Goal: Task Accomplishment & Management: Manage account settings

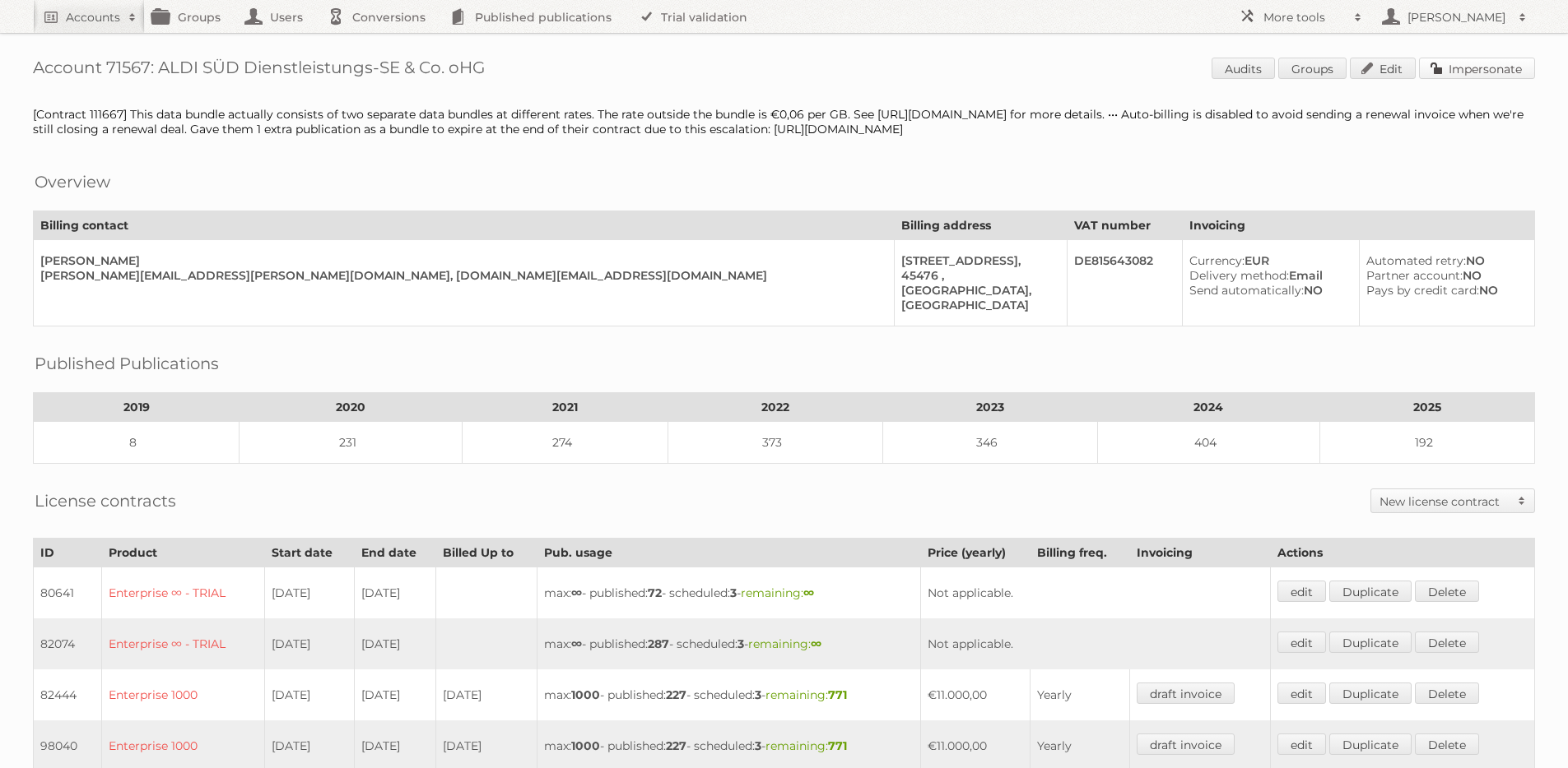
click at [1477, 70] on link "Impersonate" at bounding box center [1477, 68] width 116 height 21
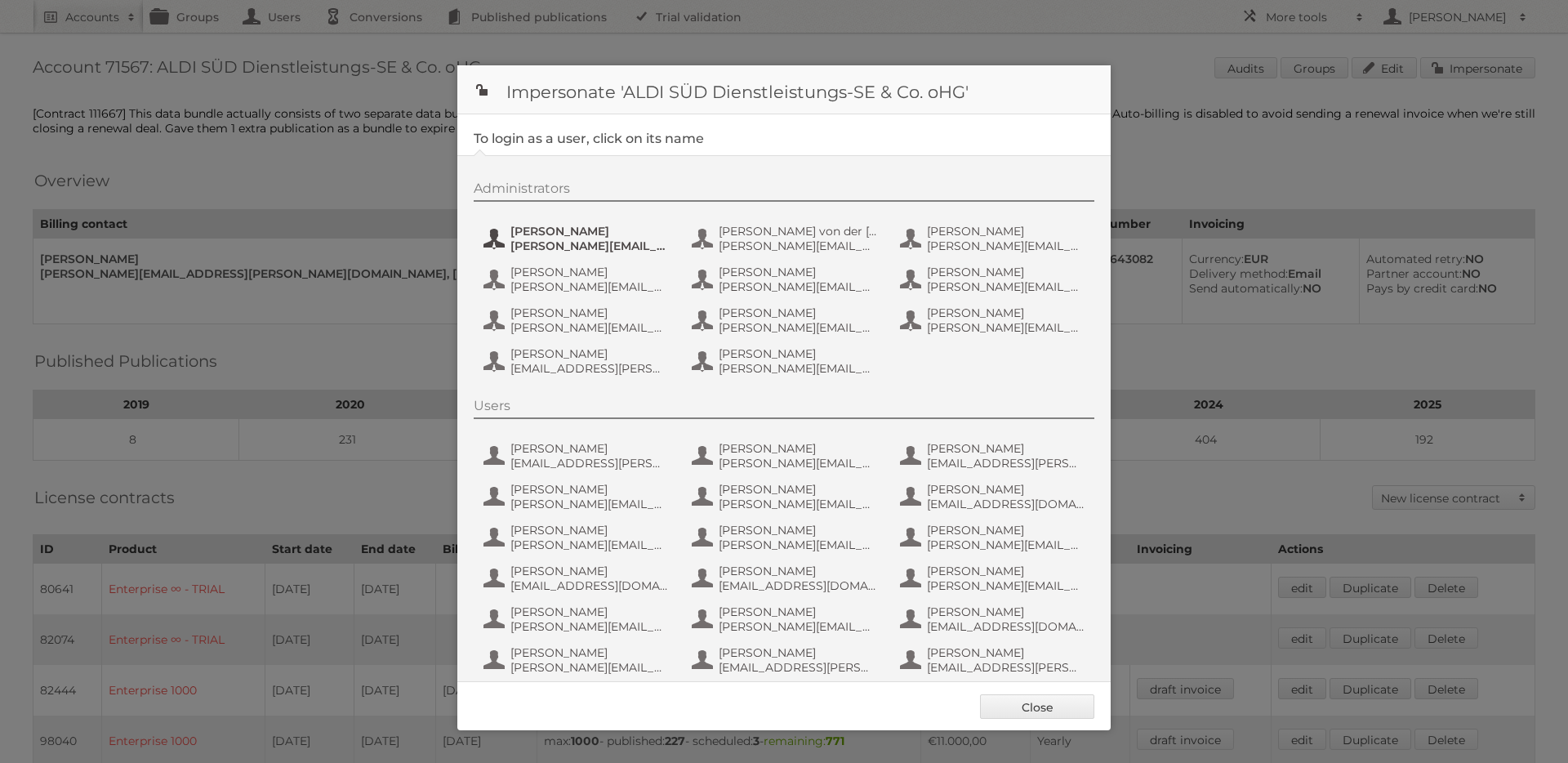
click at [566, 236] on span "Anastasia Kaiser" at bounding box center [589, 231] width 159 height 15
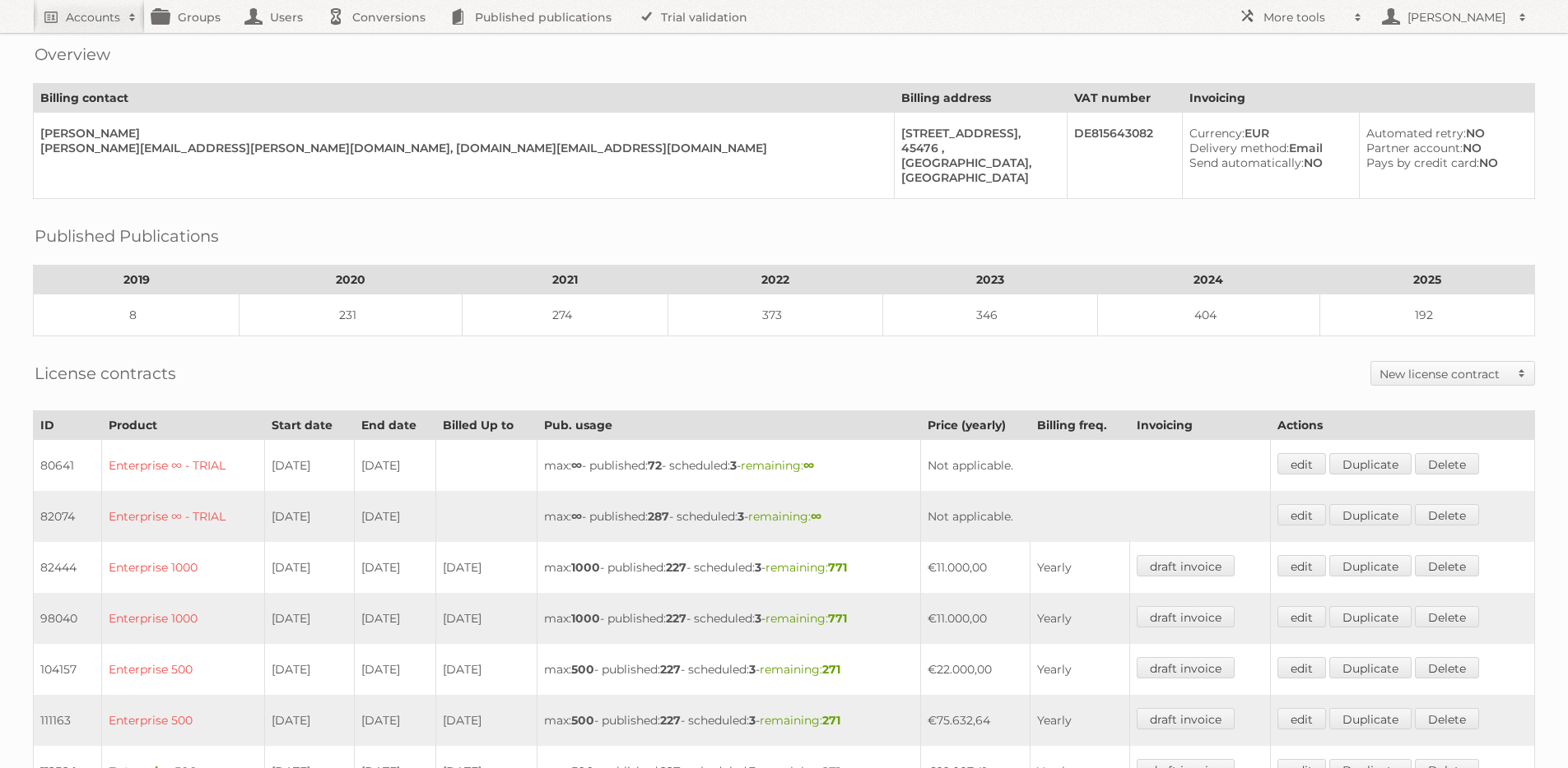
scroll to position [285, 0]
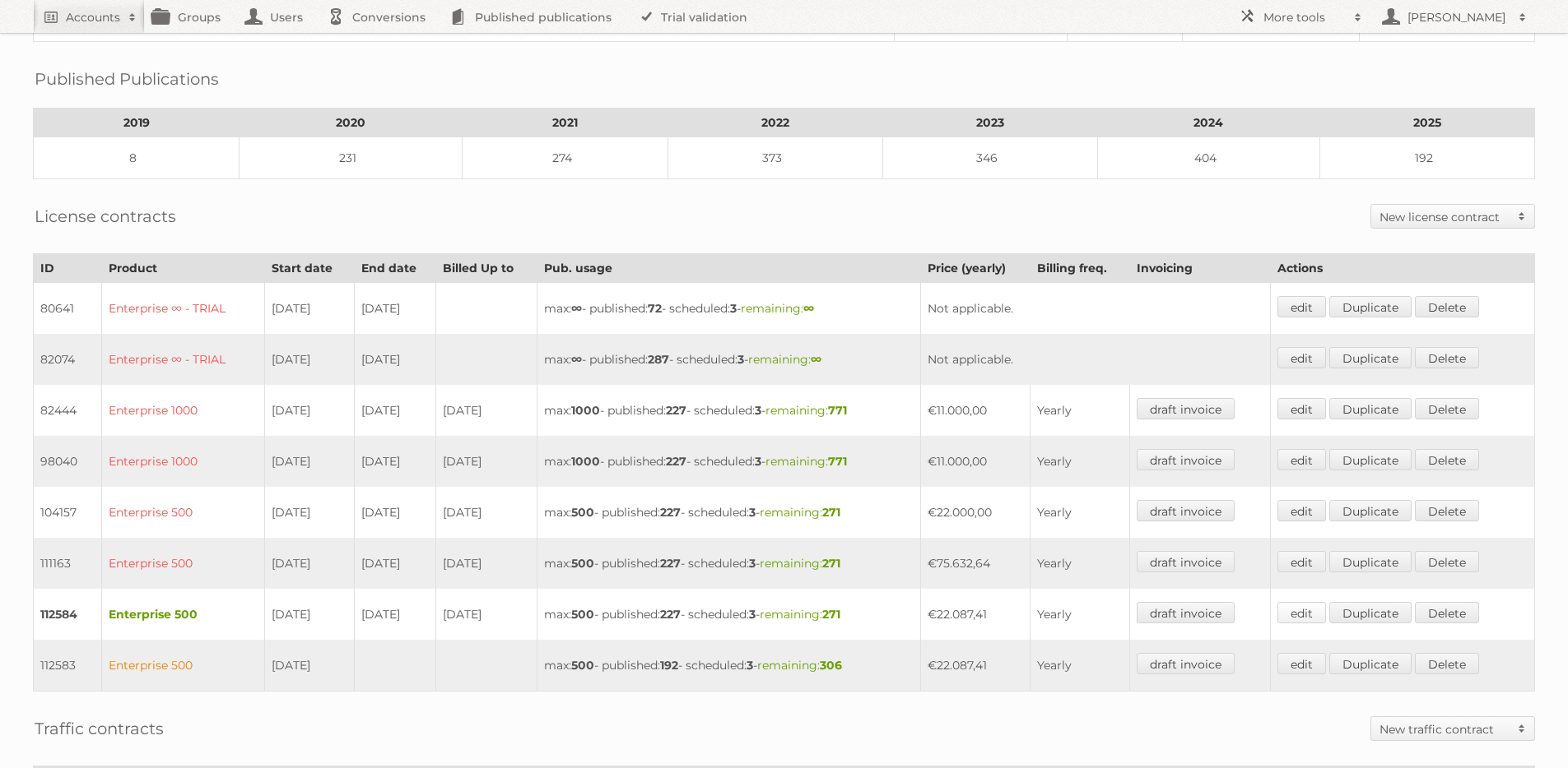
click at [1308, 615] on link "edit" at bounding box center [1301, 612] width 48 height 21
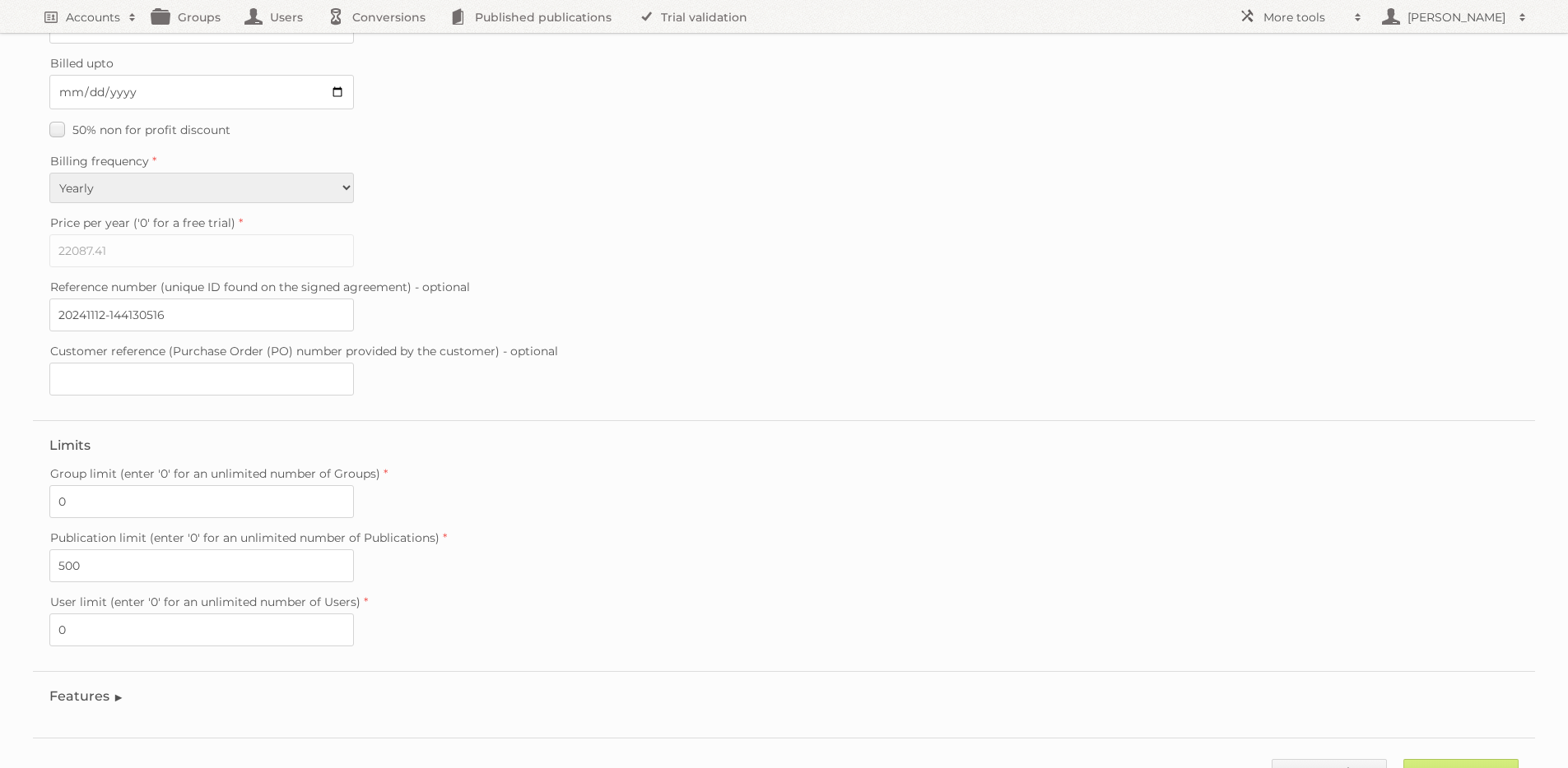
scroll to position [283, 0]
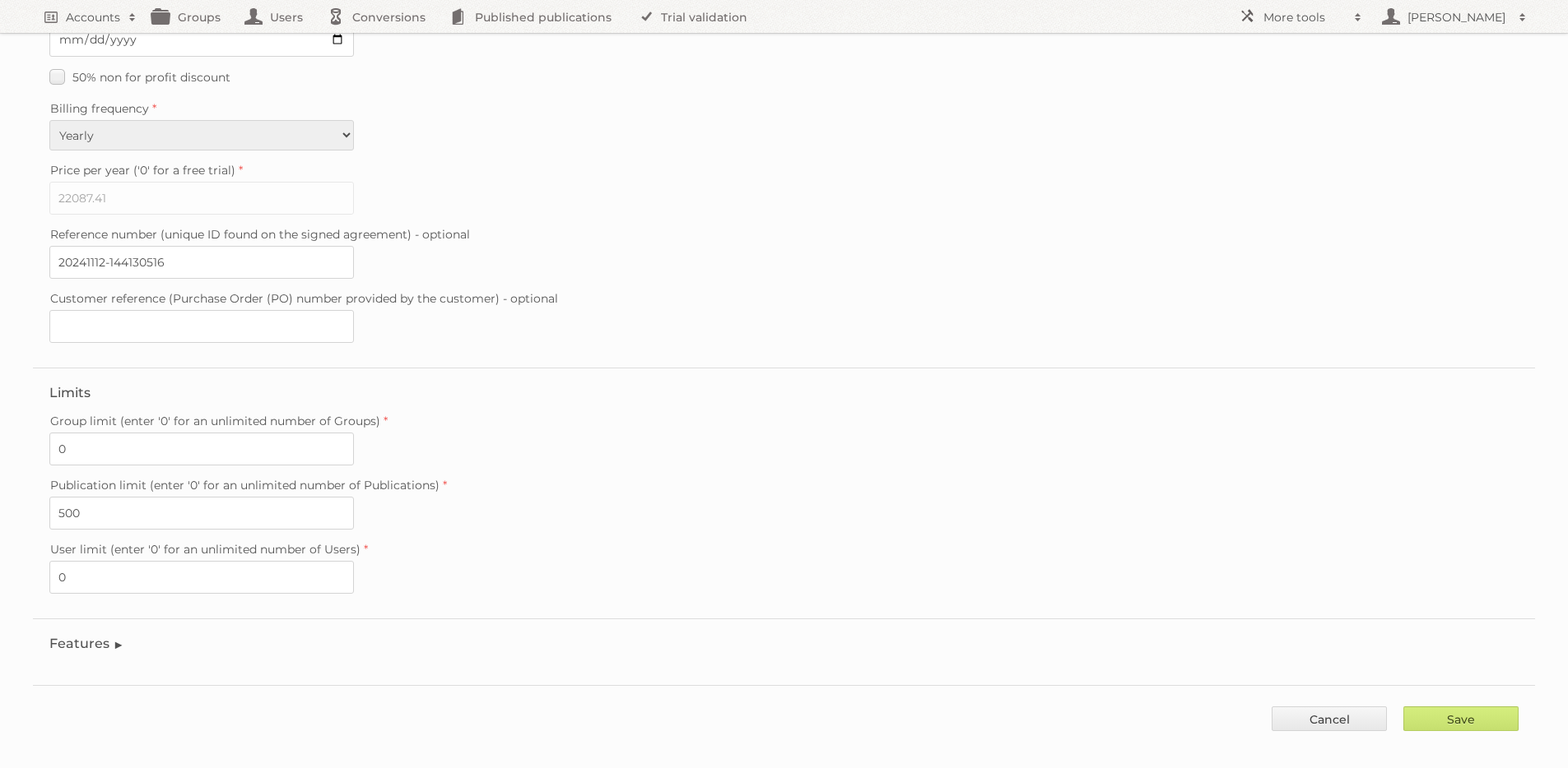
click at [72, 636] on legend "Features" at bounding box center [87, 643] width 75 height 16
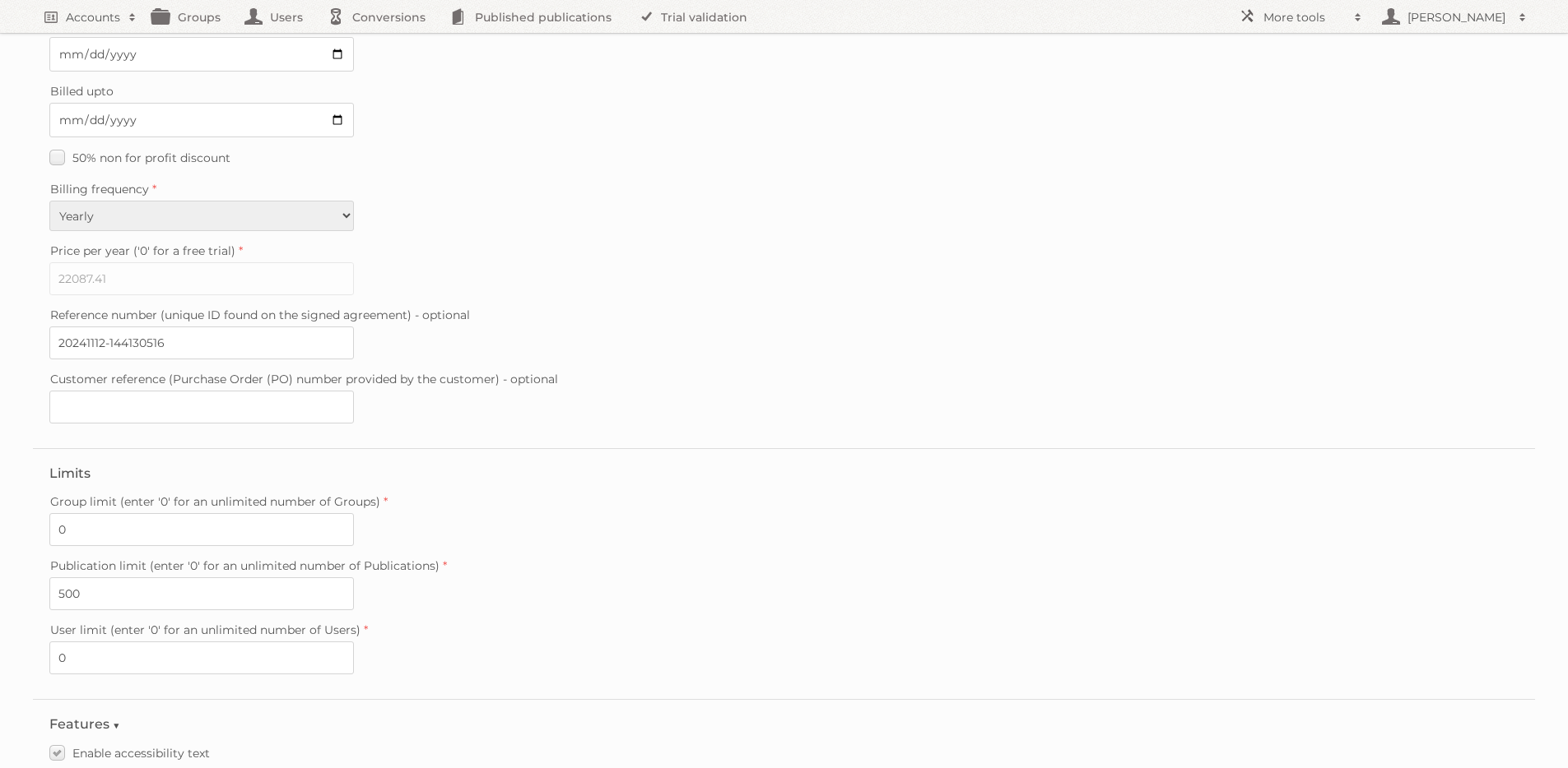
scroll to position [0, 0]
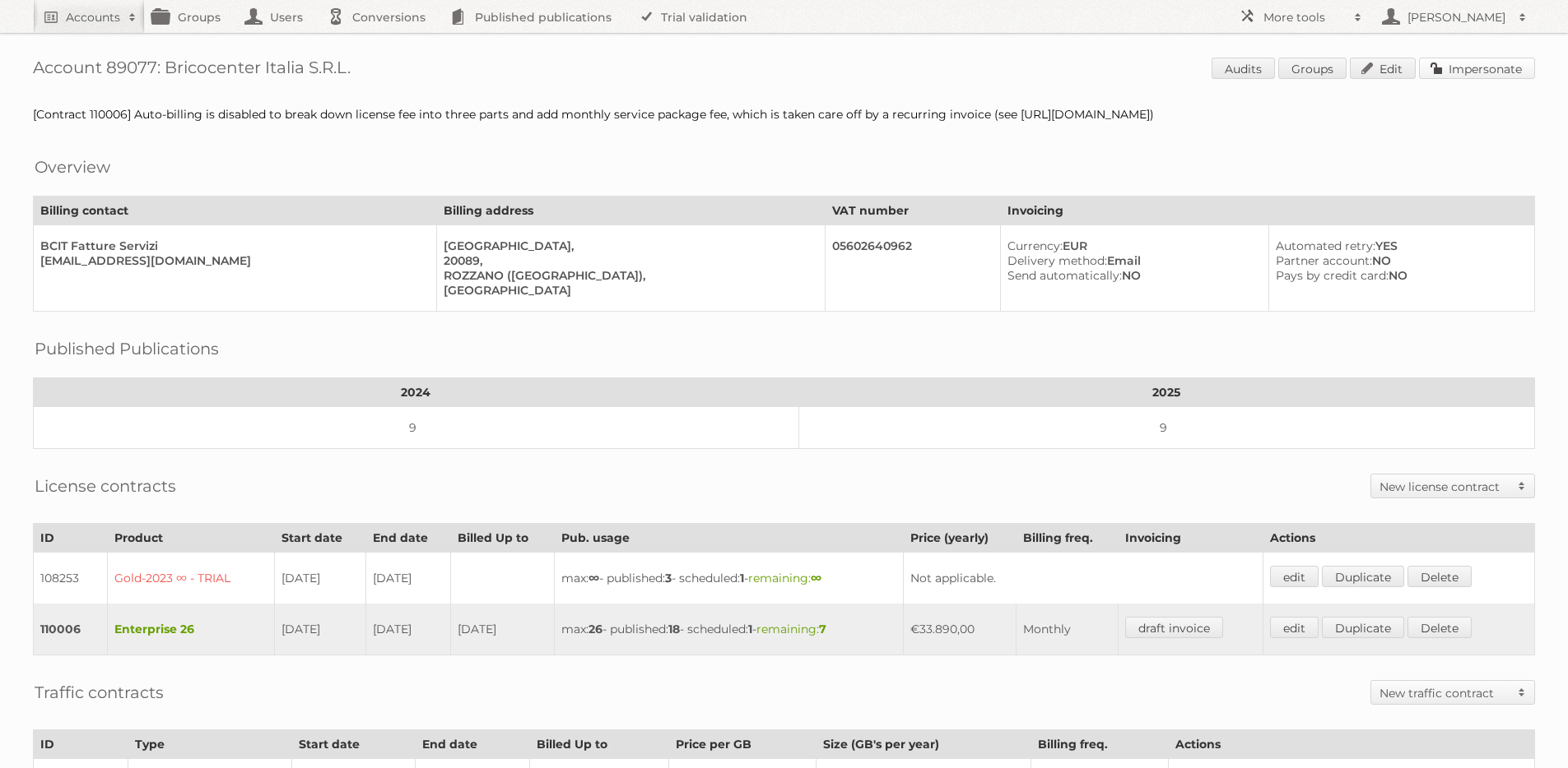
click at [1473, 69] on link "Impersonate" at bounding box center [1477, 68] width 116 height 21
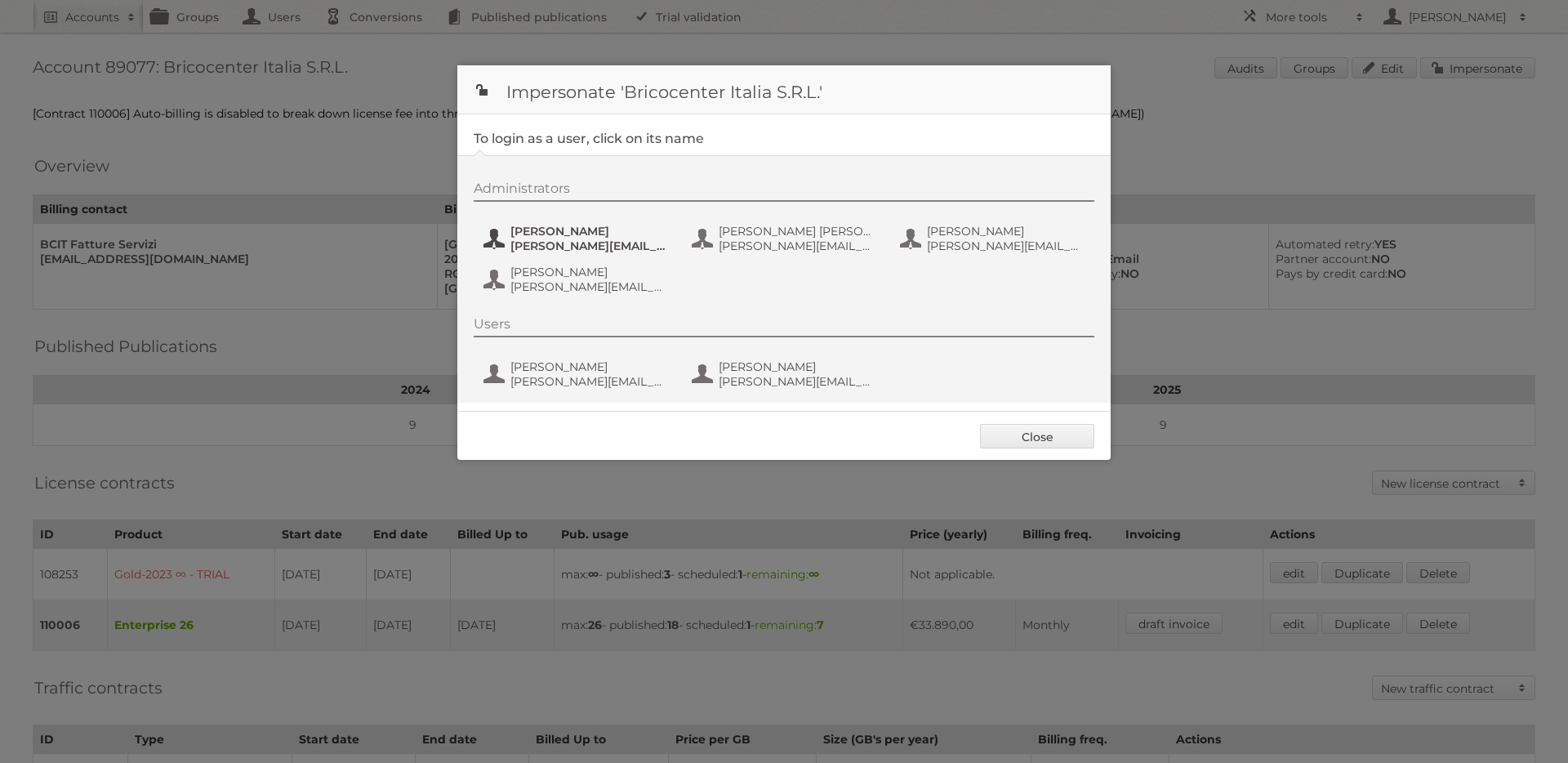
click at [572, 241] on span "[PERSON_NAME][EMAIL_ADDRESS][DOMAIN_NAME]" at bounding box center [589, 246] width 159 height 15
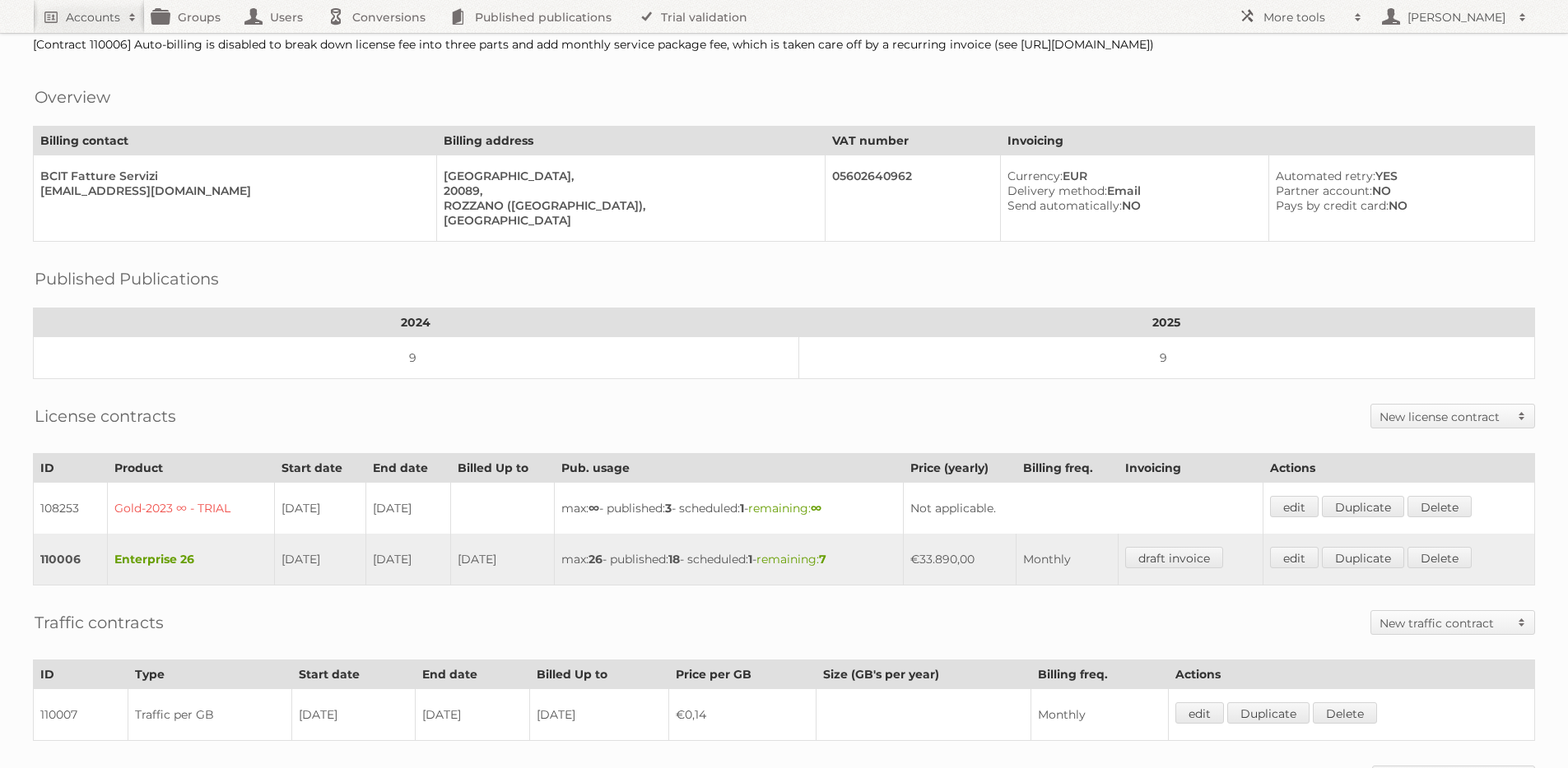
scroll to position [128, 0]
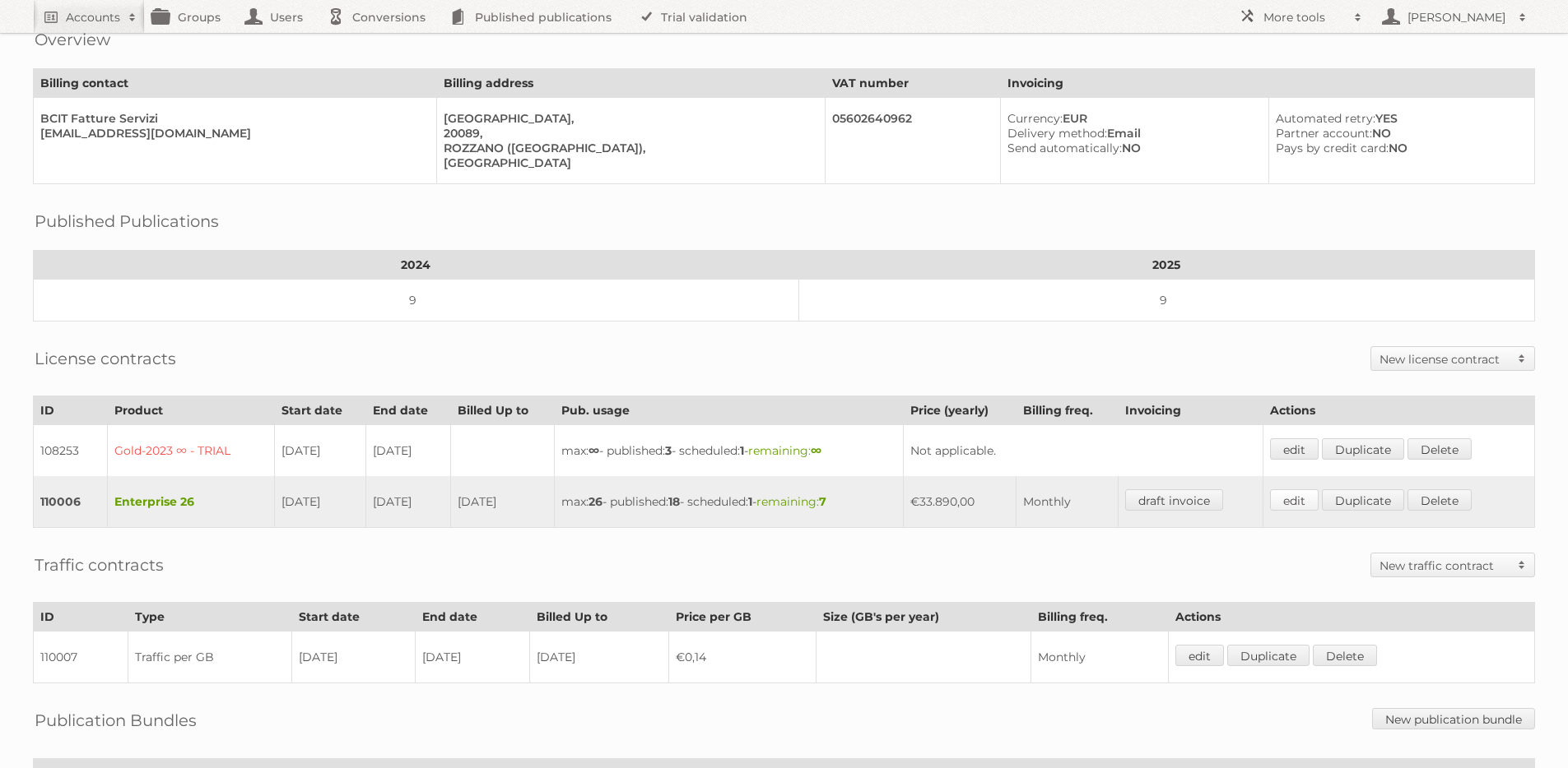
click at [1304, 492] on link "edit" at bounding box center [1294, 500] width 48 height 21
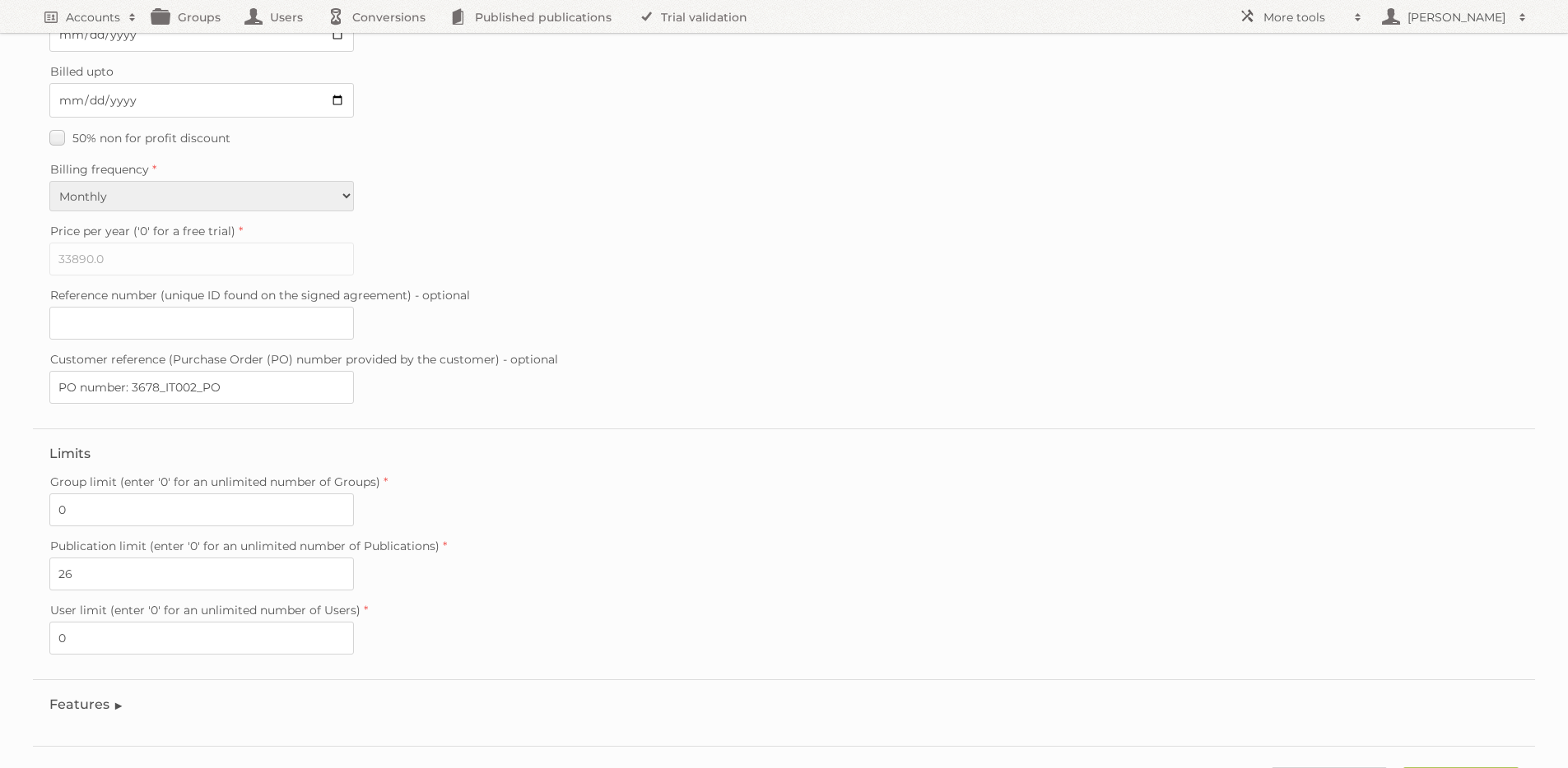
scroll to position [283, 0]
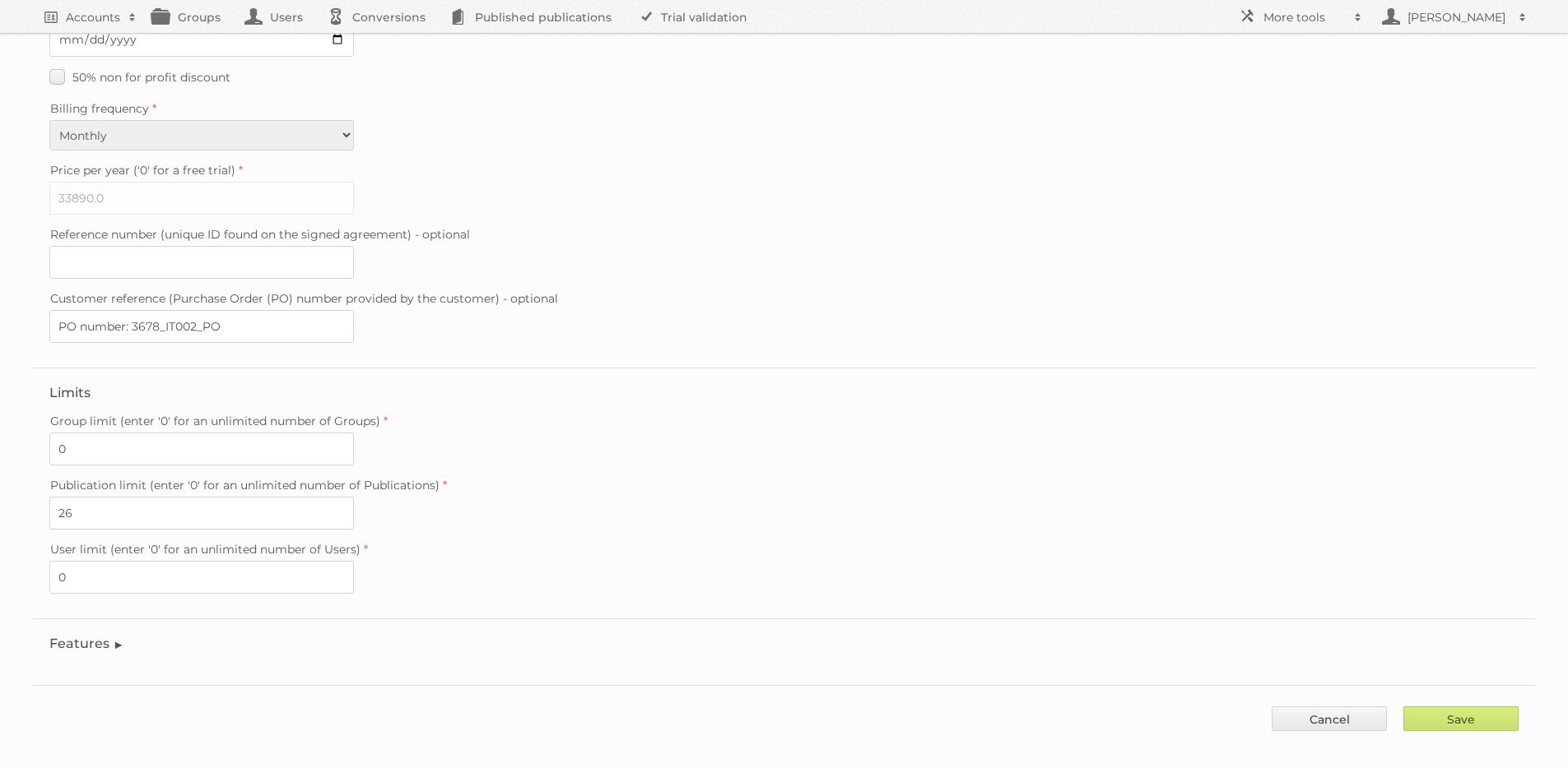
click at [73, 636] on legend "Features" at bounding box center [87, 643] width 75 height 16
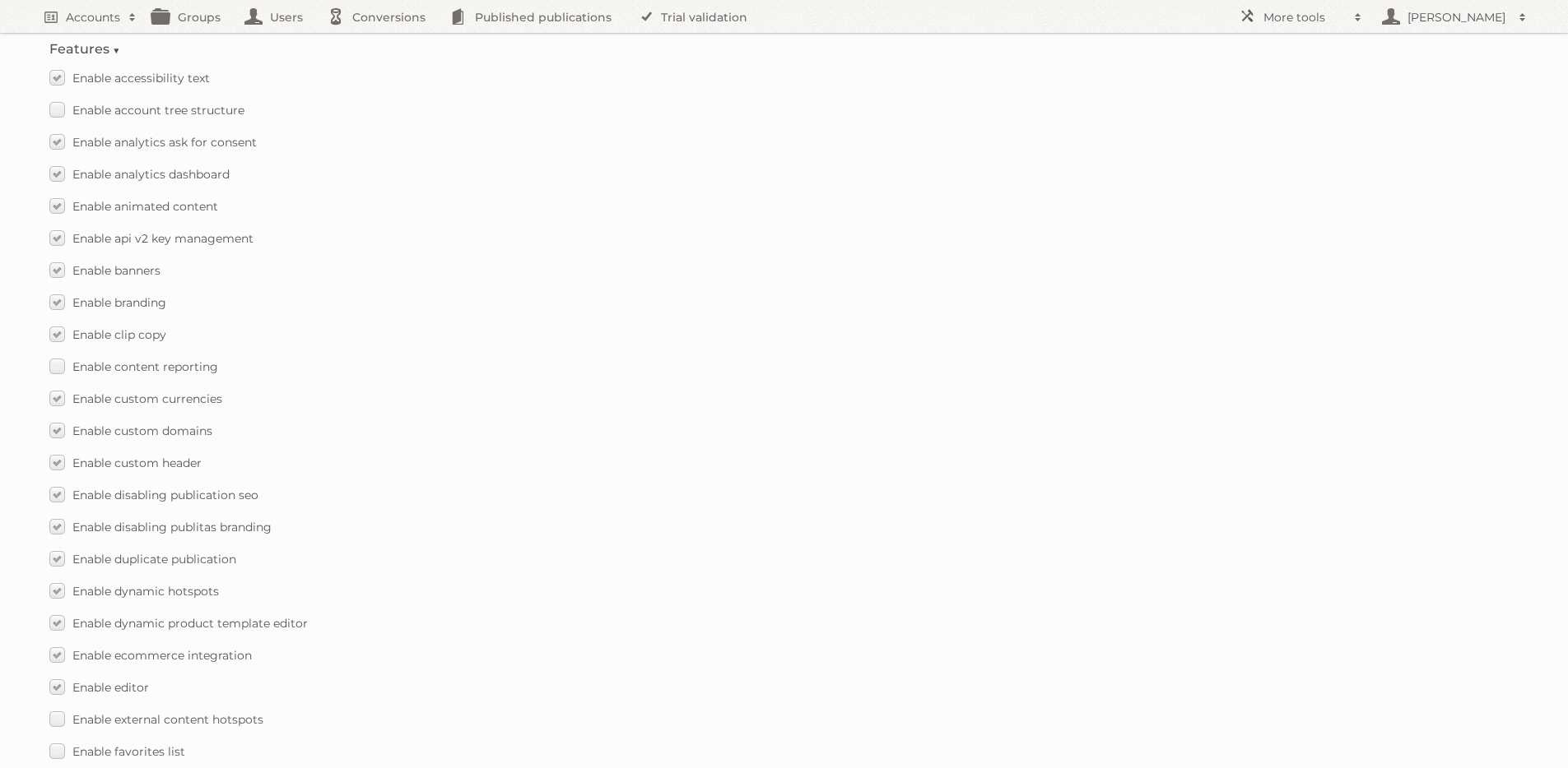
scroll to position [888, 0]
